Goal: Find specific page/section: Find specific page/section

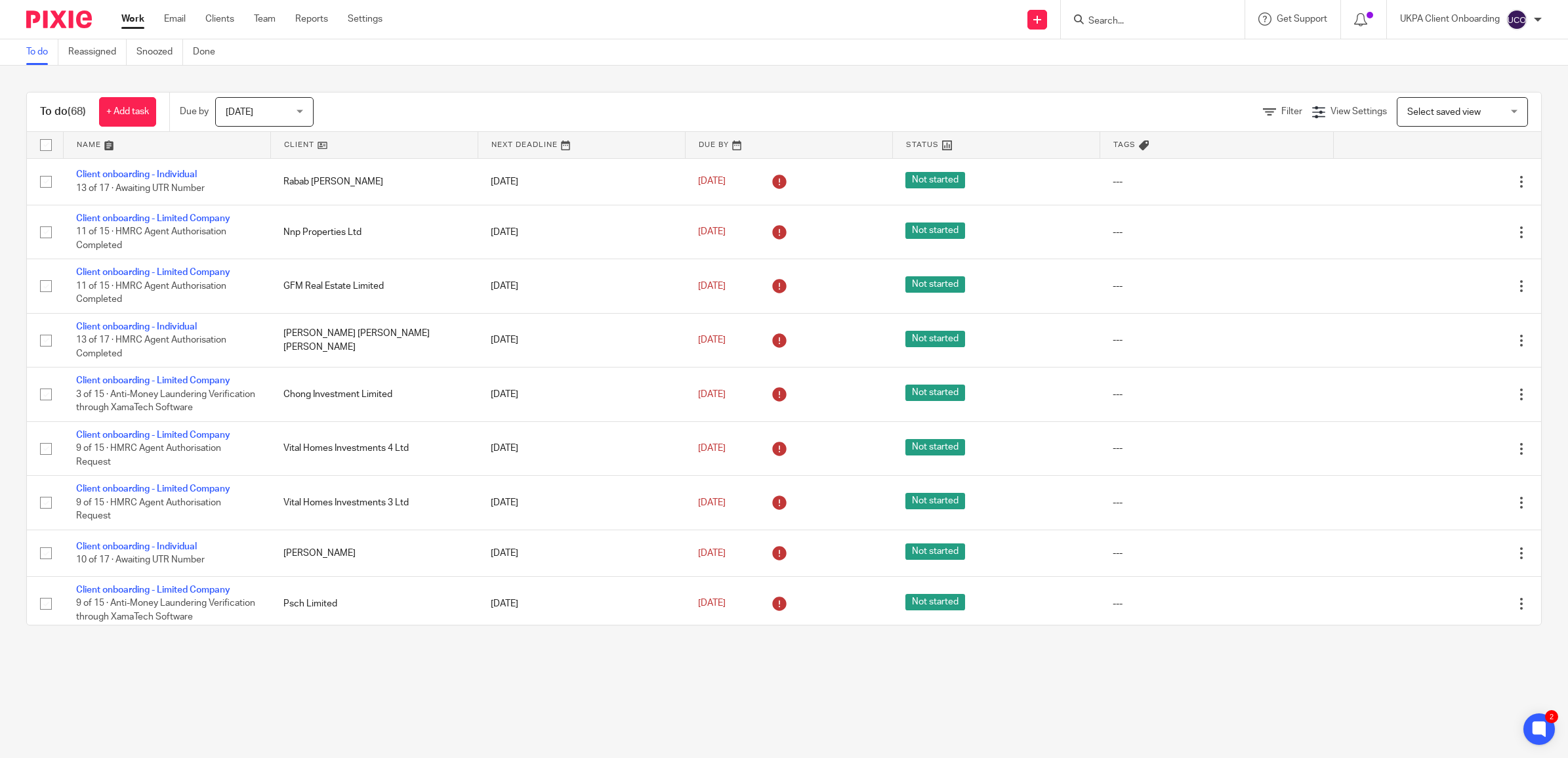
click at [1141, 24] on input "Search" at bounding box center [1146, 21] width 118 height 12
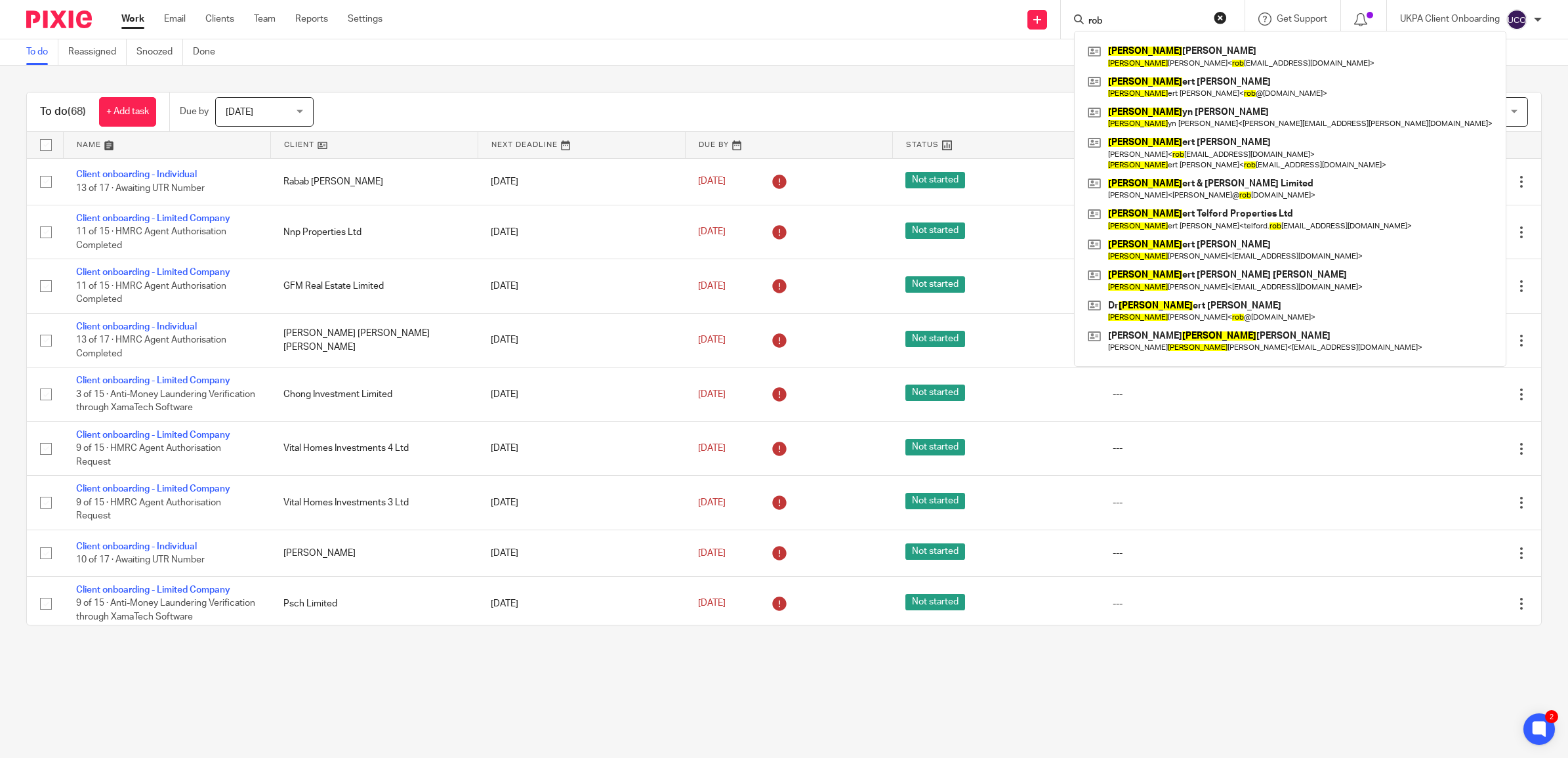
click at [1123, 18] on input "rob" at bounding box center [1146, 21] width 118 height 12
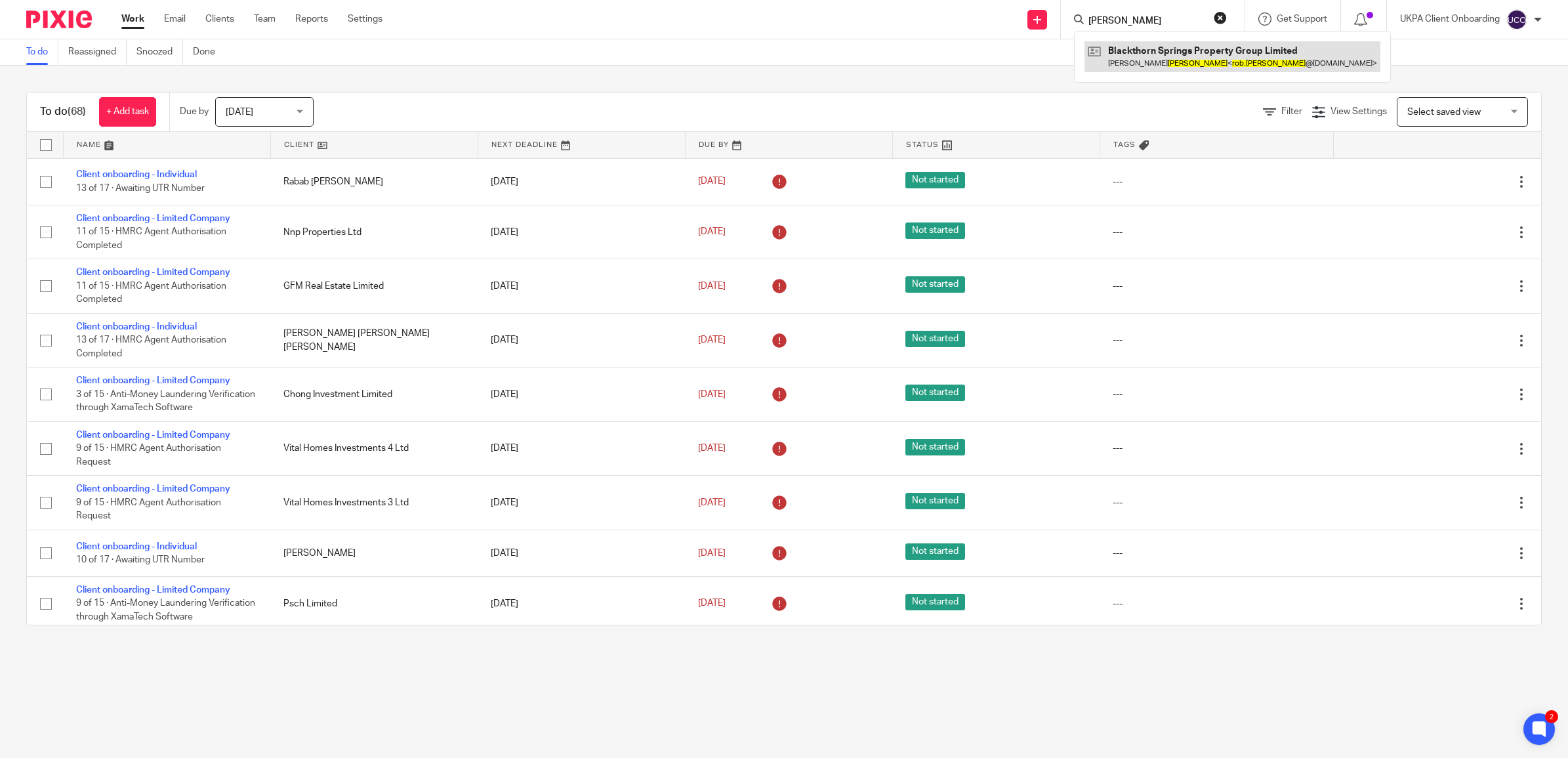
type input "rob armes"
click at [1146, 54] on link at bounding box center [1232, 56] width 296 height 30
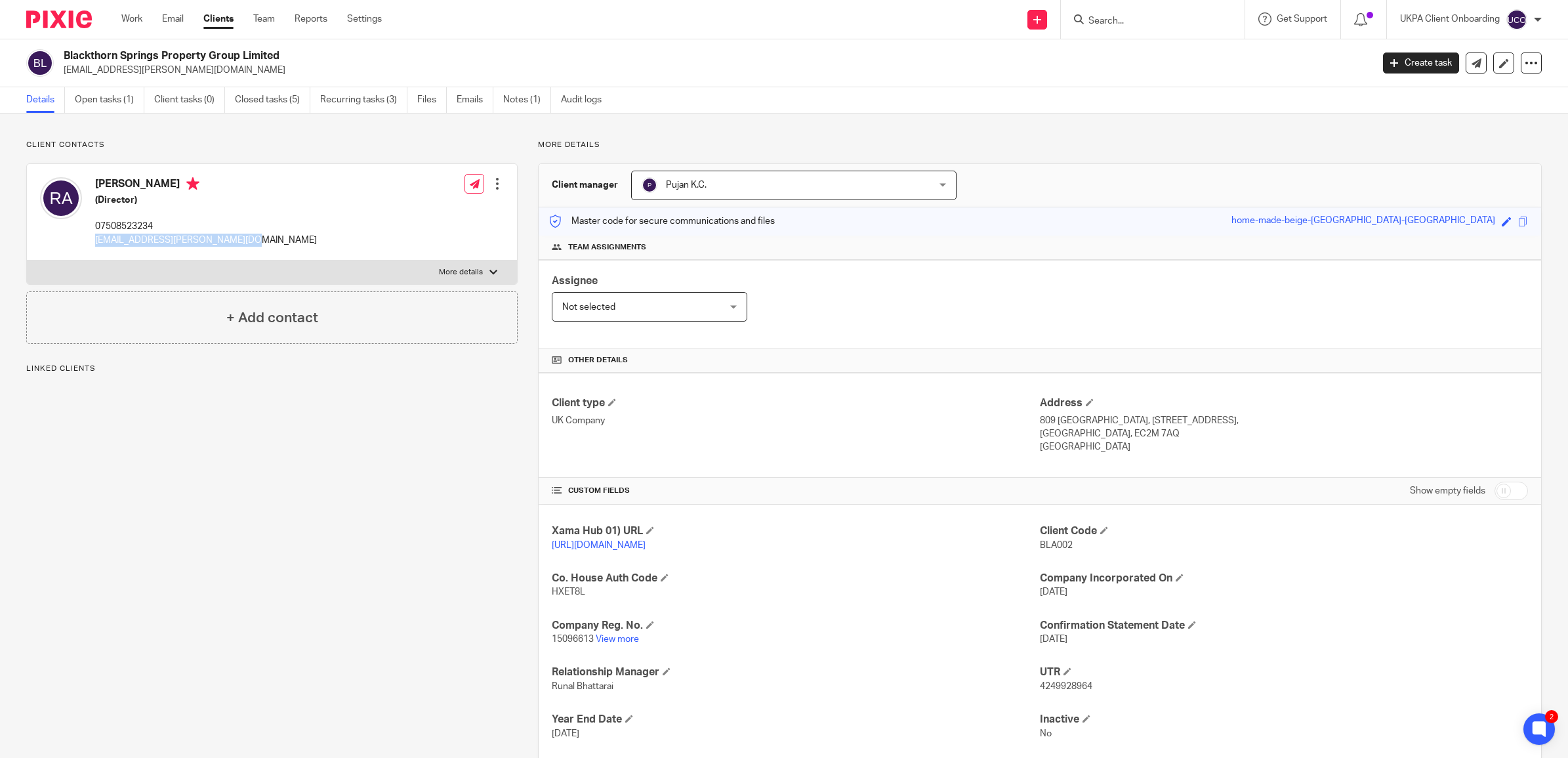
drag, startPoint x: 249, startPoint y: 233, endPoint x: 294, endPoint y: 243, distance: 46.1
click at [294, 243] on div "[PERSON_NAME] (Director) 07508523234 [EMAIL_ADDRESS][PERSON_NAME][DOMAIN_NAME] …" at bounding box center [271, 212] width 490 height 96
click at [356, 197] on div "[PERSON_NAME] (Director) 07508523234 [EMAIL_ADDRESS][PERSON_NAME][DOMAIN_NAME] …" at bounding box center [271, 212] width 490 height 96
click at [111, 105] on link "Open tasks (1)" at bounding box center [110, 100] width 69 height 25
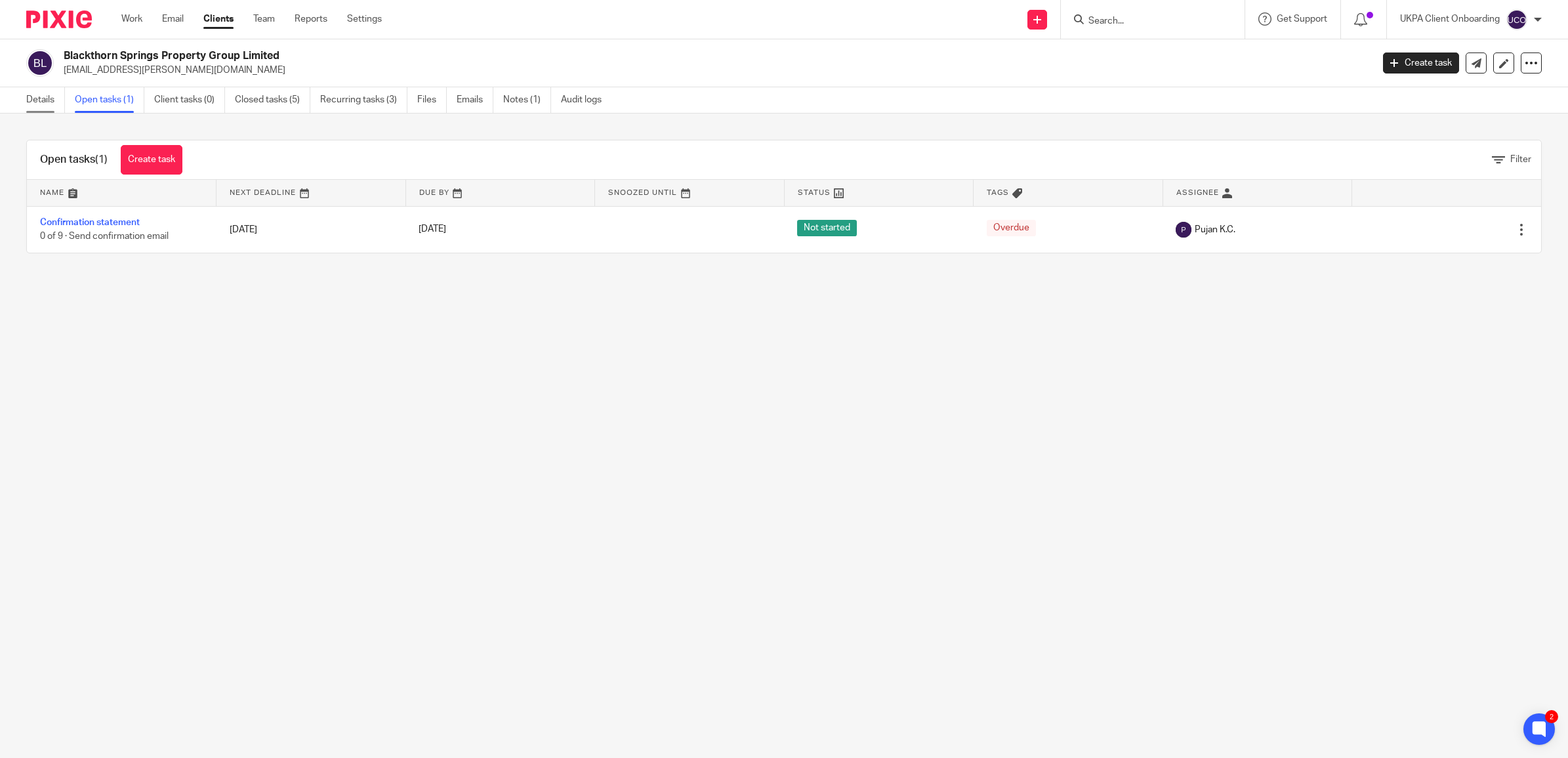
click at [37, 103] on link "Details" at bounding box center [45, 100] width 39 height 25
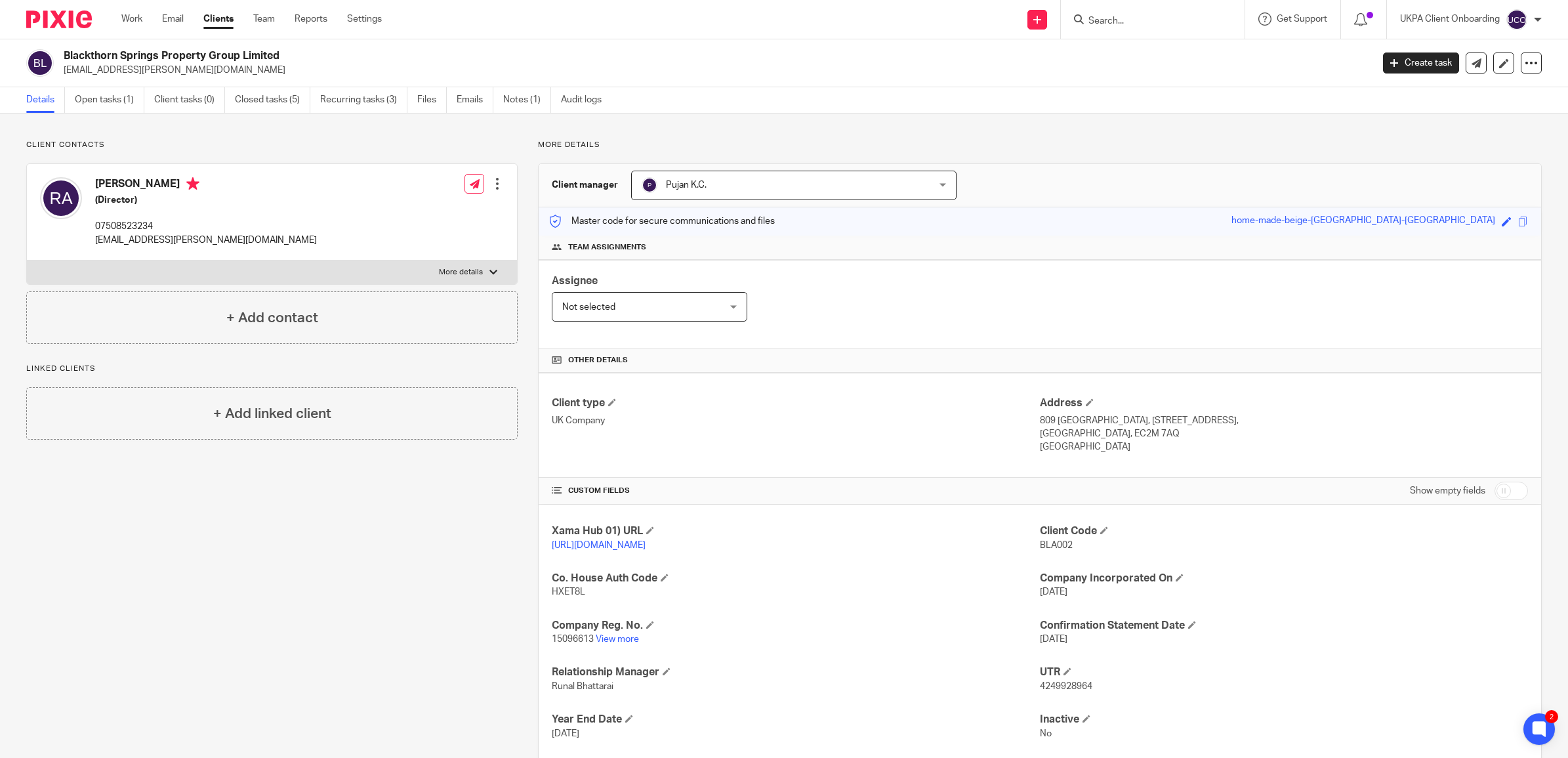
drag, startPoint x: 64, startPoint y: 53, endPoint x: 309, endPoint y: 53, distance: 245.0
click at [309, 53] on h2 "Blackthorn Springs Property Group Limited" at bounding box center [583, 55] width 1039 height 13
copy h2 "Blackthorn Springs Property Group Limited"
drag, startPoint x: 93, startPoint y: 178, endPoint x: 165, endPoint y: 185, distance: 72.3
click at [165, 185] on div "Robert Armes (Director) 07508523234 rob.armes@blackthornsprings.com" at bounding box center [178, 212] width 277 height 83
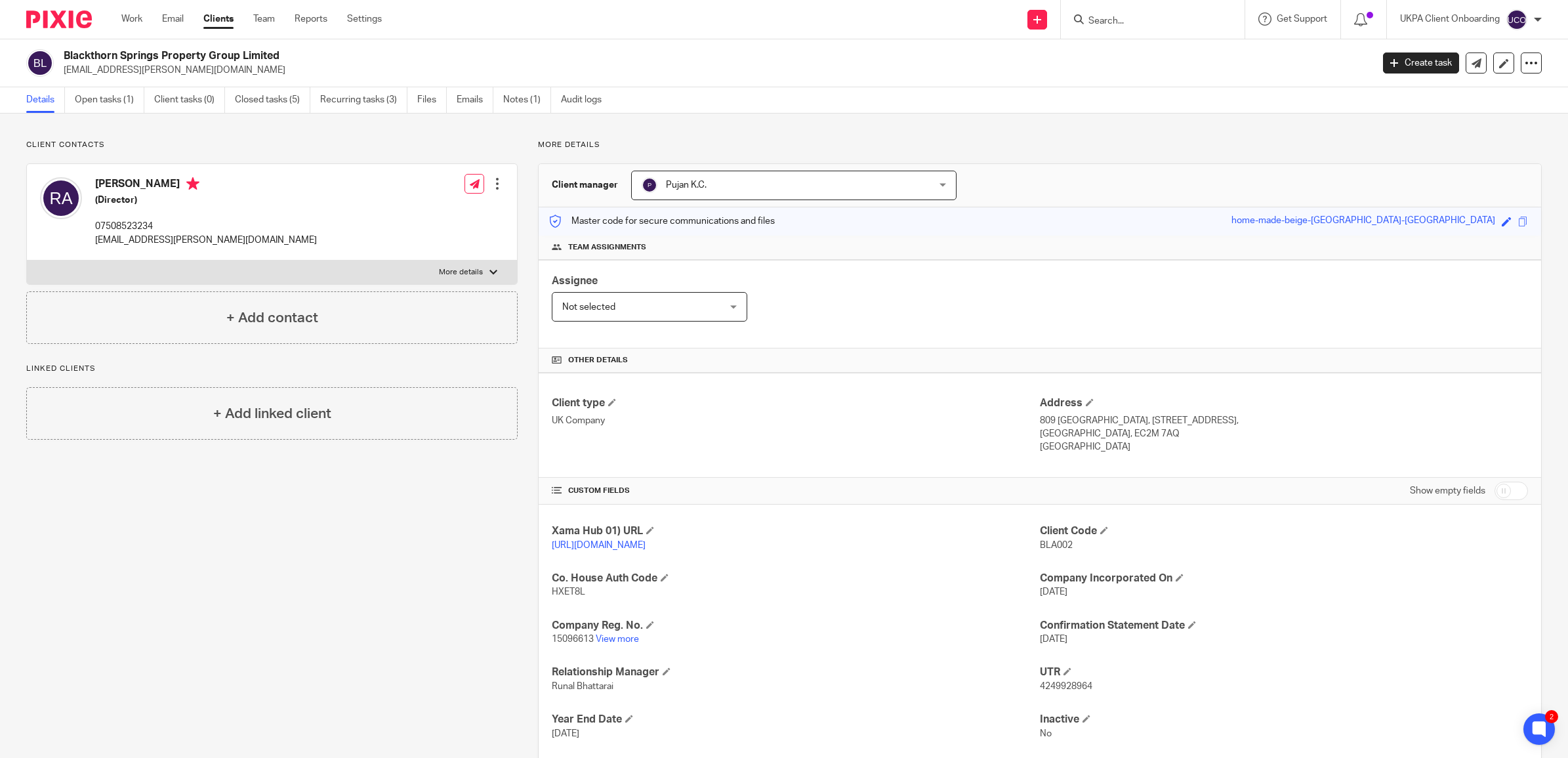
copy h4 "[PERSON_NAME]"
drag, startPoint x: 297, startPoint y: 54, endPoint x: 66, endPoint y: 59, distance: 231.1
click at [66, 59] on h2 "Blackthorn Springs Property Group Limited" at bounding box center [583, 55] width 1039 height 13
copy h2 "Blackthorn Springs Property Group Limited"
drag, startPoint x: 223, startPoint y: 43, endPoint x: 250, endPoint y: 47, distance: 27.3
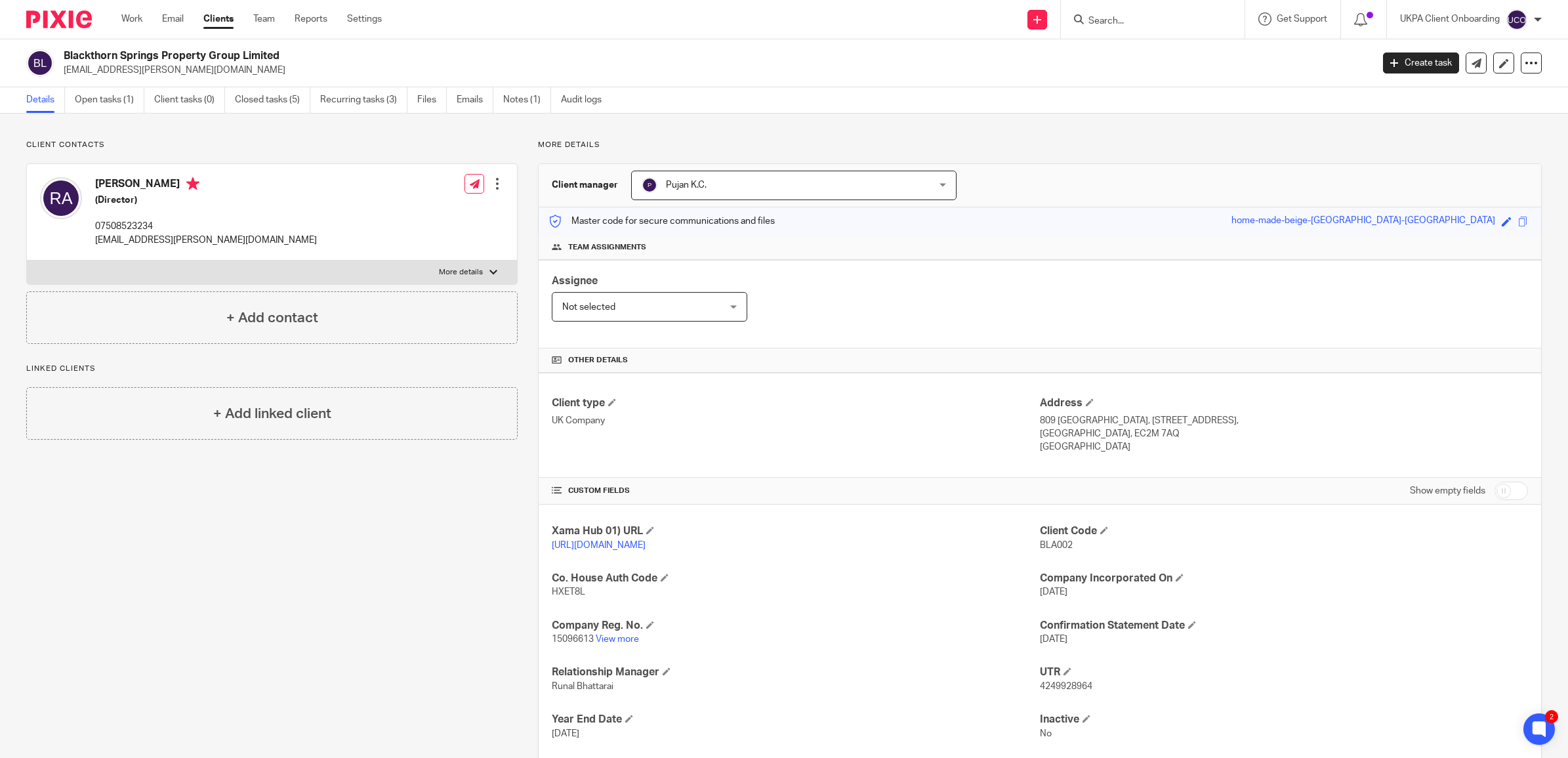
click at [223, 43] on div "Blackthorn Springs Property Group Limited rob.armes@blackthornsprings.com Creat…" at bounding box center [784, 63] width 1568 height 48
drag, startPoint x: 326, startPoint y: 51, endPoint x: 73, endPoint y: 66, distance: 253.4
click at [66, 60] on h2 "Blackthorn Springs Property Group Limited" at bounding box center [583, 55] width 1039 height 13
copy h2 "Blackthorn Springs Property Group Limited"
